Goal: Obtain resource: Obtain resource

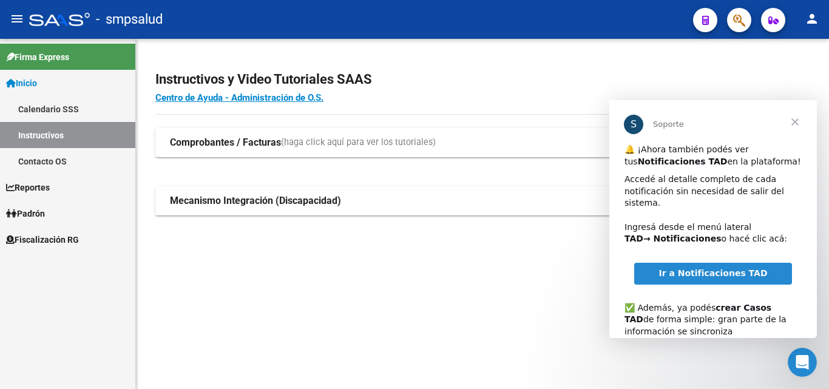
click at [75, 135] on link "Instructivos" at bounding box center [67, 135] width 135 height 26
click at [61, 243] on span "Fiscalización RG" at bounding box center [42, 239] width 73 height 13
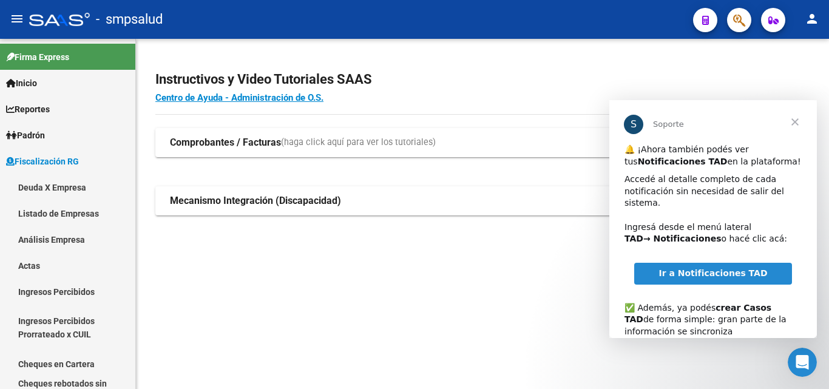
click at [796, 121] on span "Cerrar" at bounding box center [796, 122] width 44 height 44
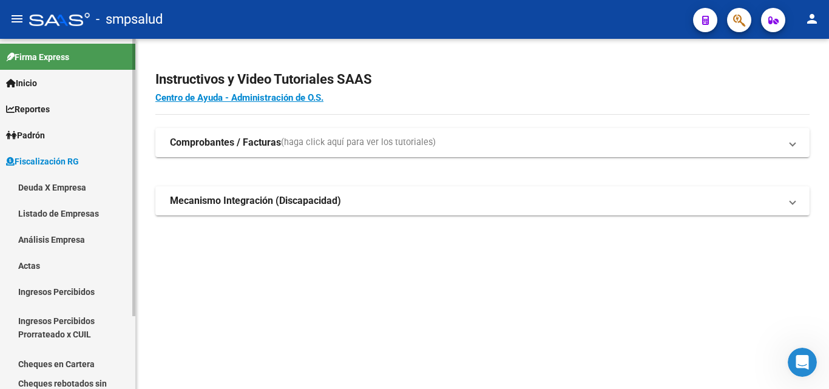
click at [42, 189] on link "Deuda X Empresa" at bounding box center [67, 187] width 135 height 26
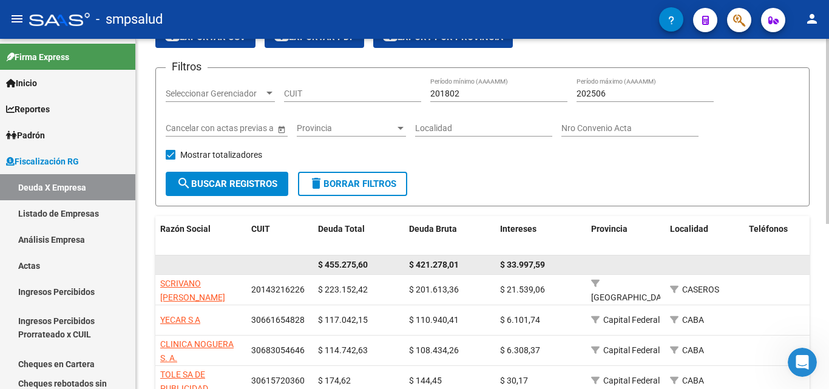
scroll to position [124, 0]
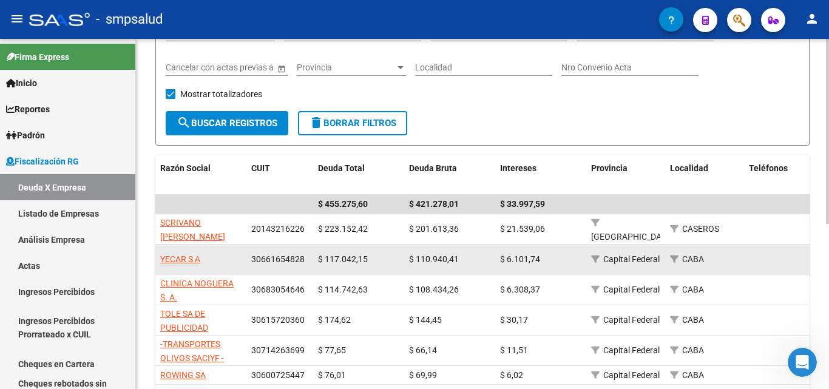
click at [184, 260] on span "YECAR S A" at bounding box center [180, 259] width 40 height 10
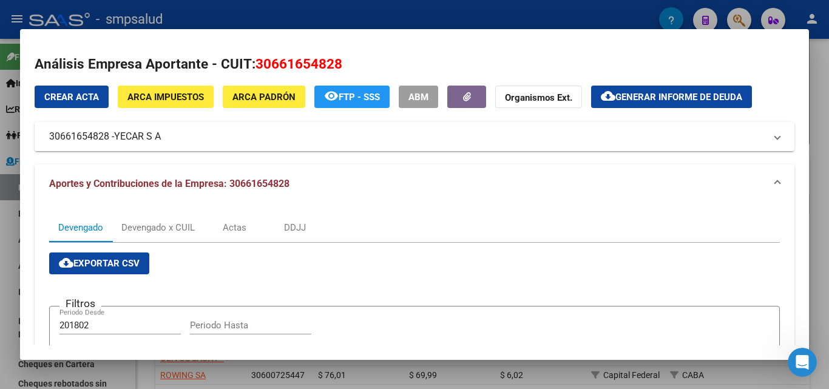
scroll to position [0, 0]
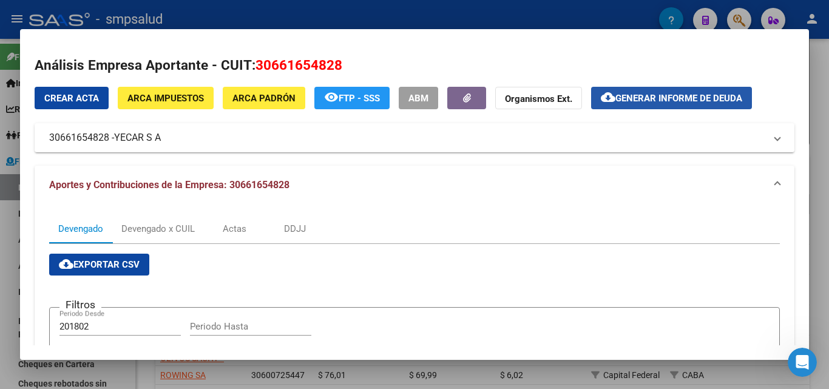
click at [655, 96] on span "Generar informe de deuda" at bounding box center [679, 98] width 127 height 11
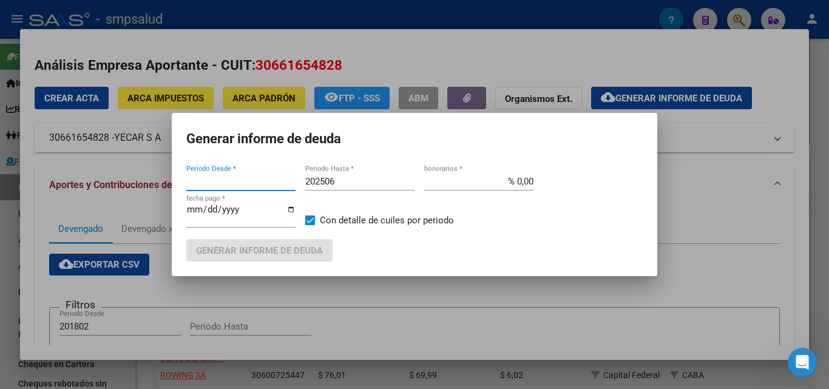
type input "202506"
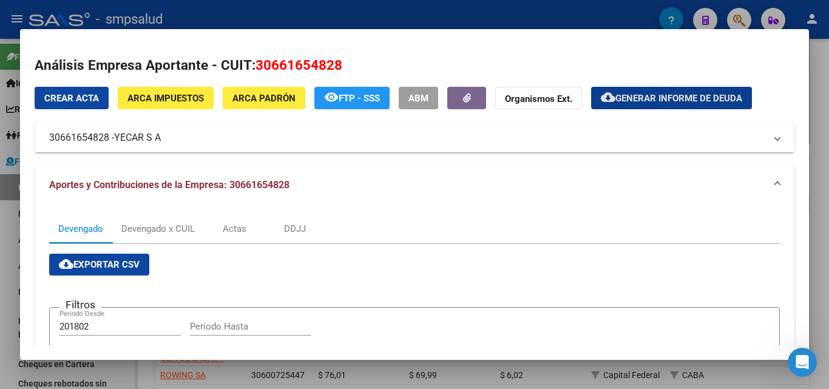
click at [659, 90] on button "cloud_download Generar informe de deuda" at bounding box center [671, 98] width 161 height 22
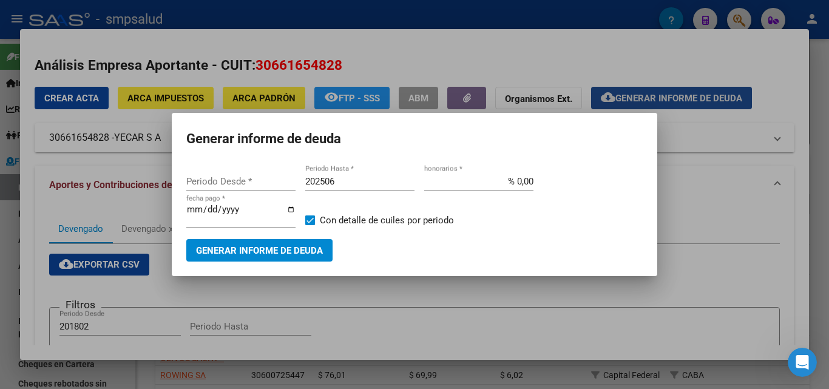
type input "202506"
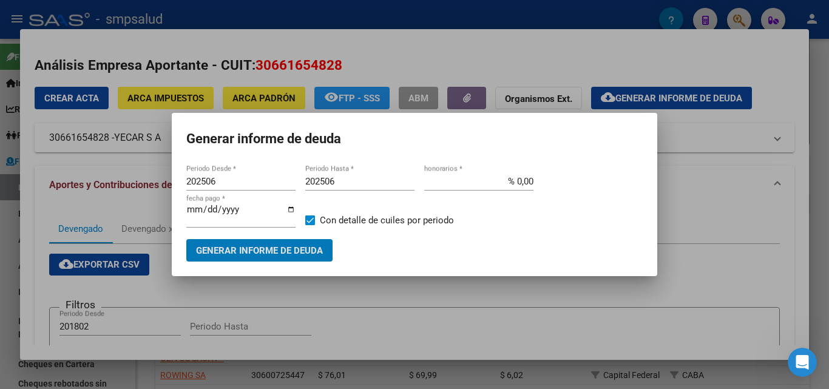
click at [342, 185] on input "202506" at bounding box center [359, 181] width 109 height 11
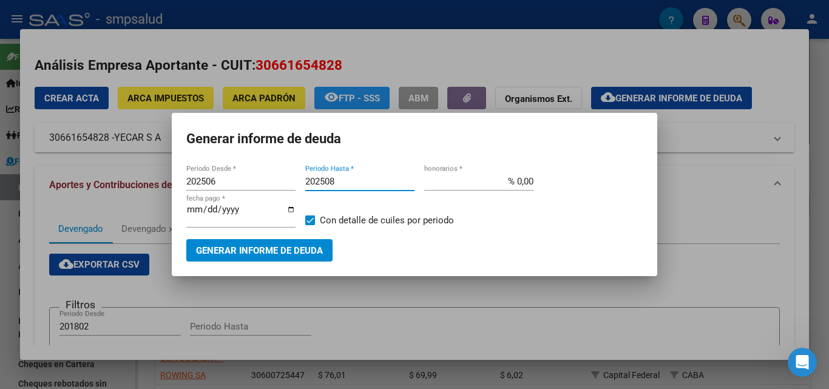
type input "202508"
click at [275, 248] on span "Generar informe de deuda" at bounding box center [259, 250] width 127 height 11
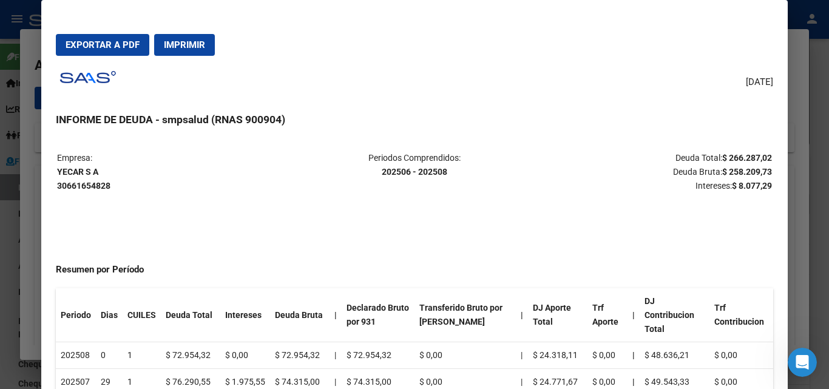
click at [85, 47] on span "Exportar a PDF" at bounding box center [103, 44] width 74 height 11
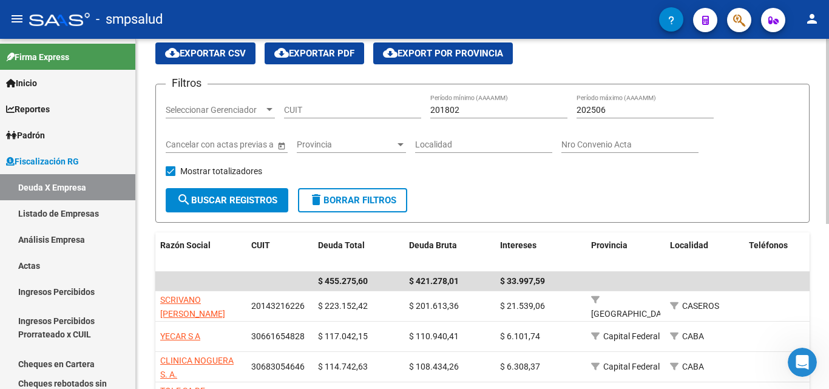
scroll to position [124, 0]
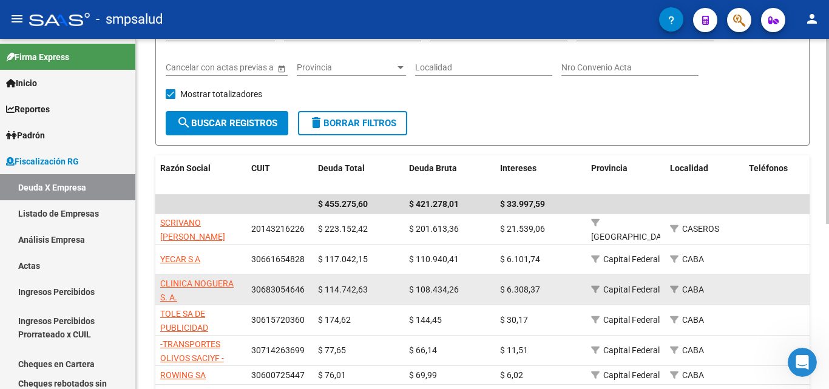
click at [205, 281] on span "CLINICA NOGUERA S. A." at bounding box center [196, 291] width 73 height 24
type textarea "30683054646"
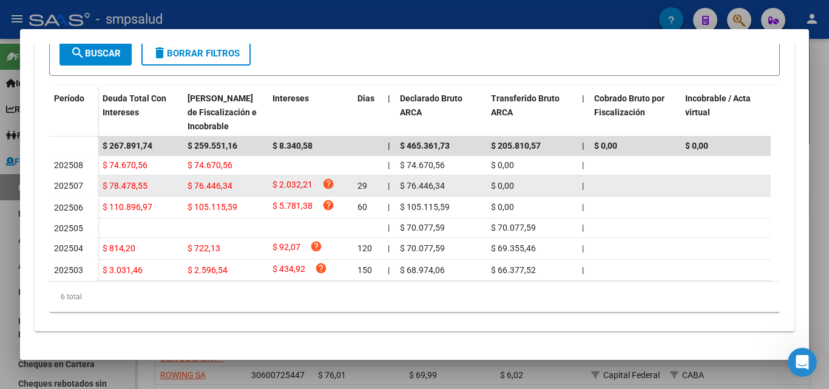
scroll to position [75, 0]
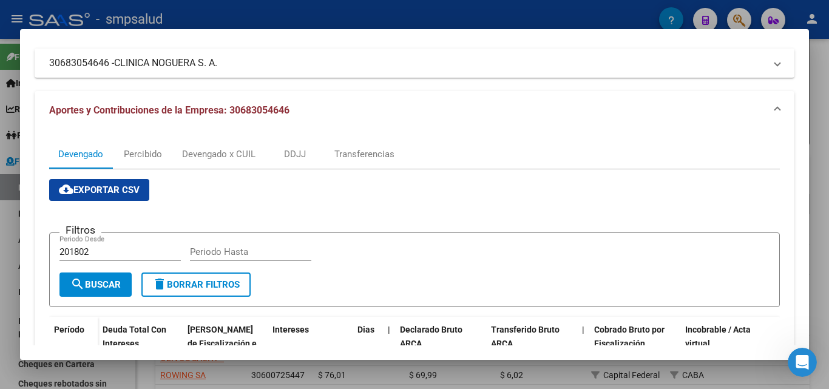
click at [5, 145] on div at bounding box center [414, 194] width 829 height 389
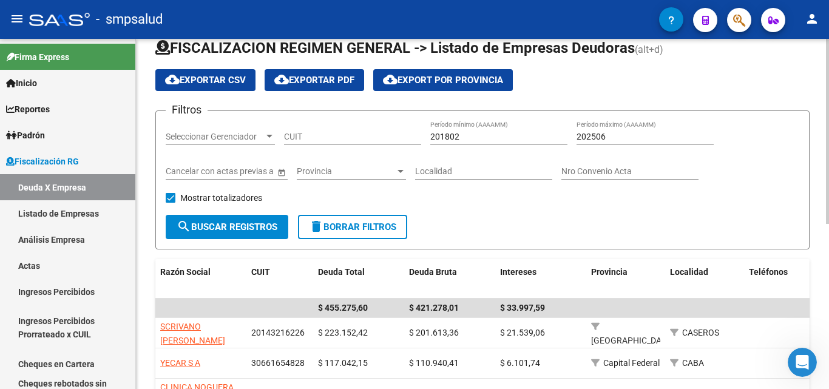
scroll to position [0, 0]
